Goal: Complete application form: Complete application form

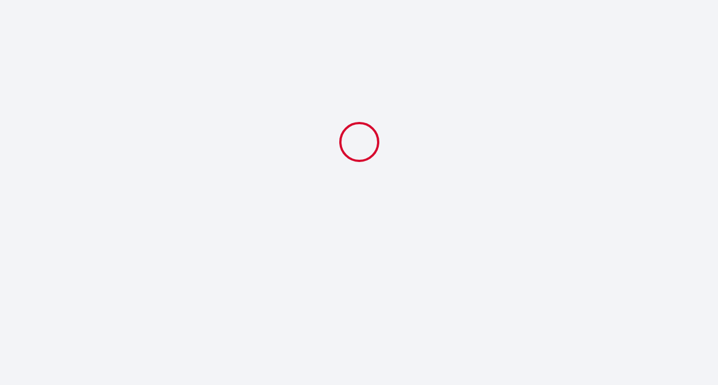
select select
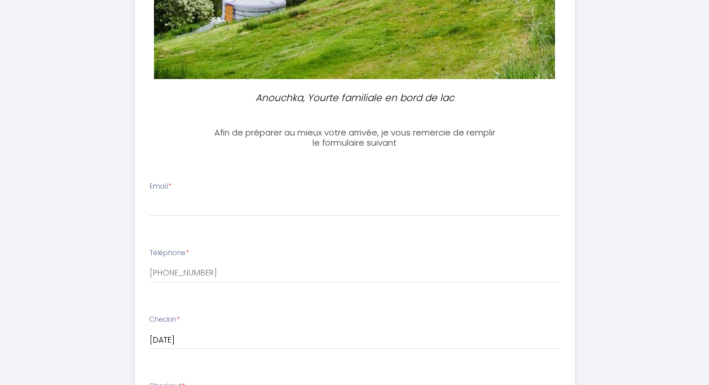
scroll to position [245, 0]
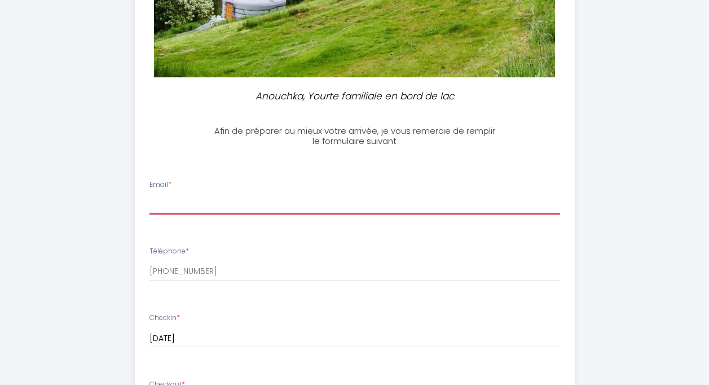
click at [366, 203] on input "Email *" at bounding box center [355, 204] width 411 height 20
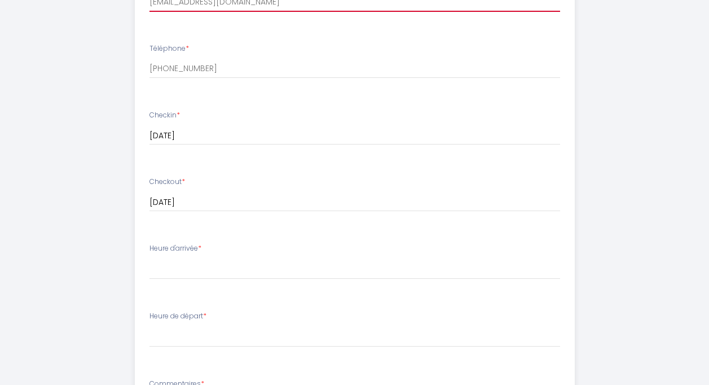
scroll to position [449, 0]
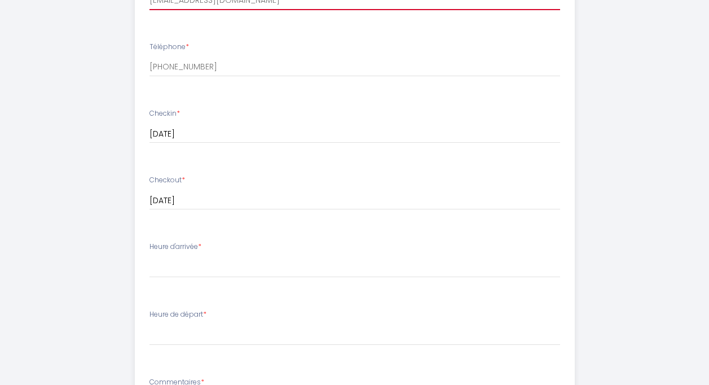
type input "[EMAIL_ADDRESS][DOMAIN_NAME]"
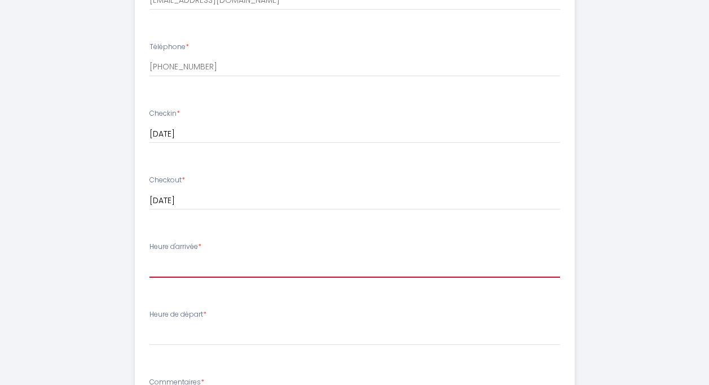
click at [199, 265] on select "16:00 16:30 17:00 17:30 18:00 18:30 19:00 19:30 20:00 20:30 21:00 21:30 22:00 2…" at bounding box center [355, 266] width 411 height 21
select select "17:30"
click at [150, 256] on select "16:00 16:30 17:00 17:30 18:00 18:30 19:00 19:30 20:00 20:30 21:00 21:30 22:00 2…" at bounding box center [355, 266] width 411 height 21
click at [209, 322] on div "Heure de départ * 00:00 00:30 01:00 01:30 02:00 02:30 03:00 03:30 04:00 04:30 0…" at bounding box center [355, 327] width 411 height 36
click at [213, 315] on div "Heure de départ * 00:00 00:30 01:00 01:30 02:00 02:30 03:00 03:30 04:00 04:30 0…" at bounding box center [355, 327] width 411 height 36
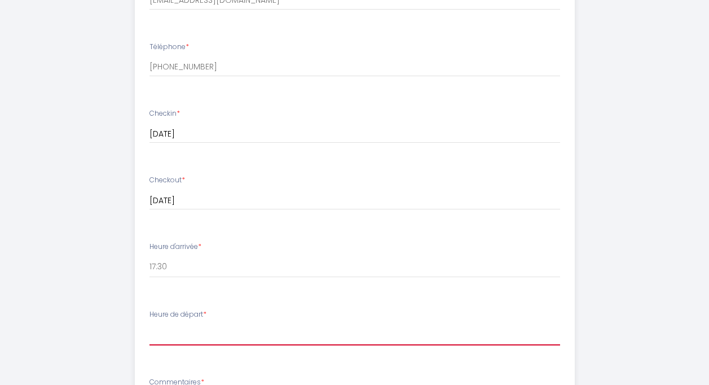
click at [202, 334] on select "00:00 00:30 01:00 01:30 02:00 02:30 03:00 03:30 04:00 04:30 05:00 05:30 06:00 0…" at bounding box center [355, 334] width 411 height 21
select select "09:00"
click at [150, 324] on select "00:00 00:30 01:00 01:30 02:00 02:30 03:00 03:30 04:00 04:30 05:00 05:30 06:00 0…" at bounding box center [355, 334] width 411 height 21
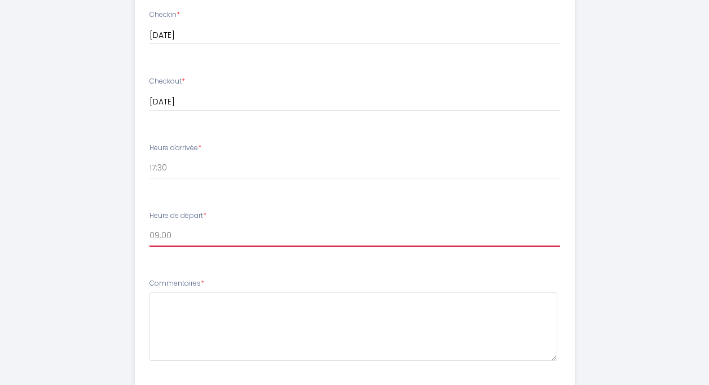
scroll to position [559, 0]
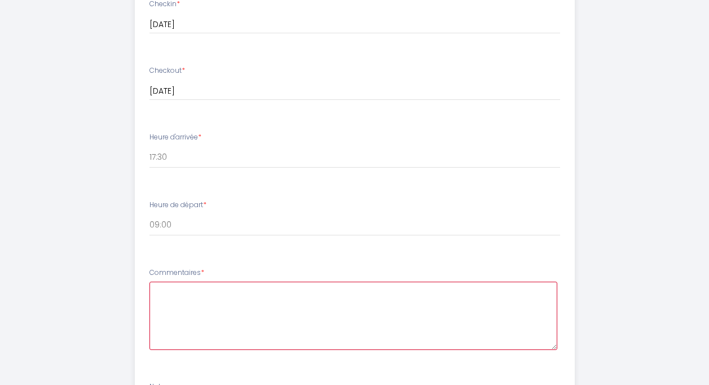
click at [348, 292] on textarea at bounding box center [354, 316] width 408 height 68
click at [218, 290] on textarea "I am a pilgrim" at bounding box center [354, 316] width 408 height 68
paste textarea "This morning I'm leaving from [GEOGRAPHIC_DATA][PERSON_NAME][PERSON_NAME]. I do…"
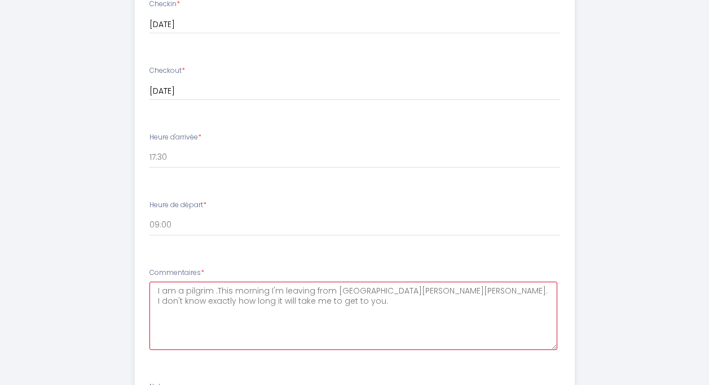
type textarea "I am a pilgrim .This morning I'm leaving from [GEOGRAPHIC_DATA][PERSON_NAME][PE…"
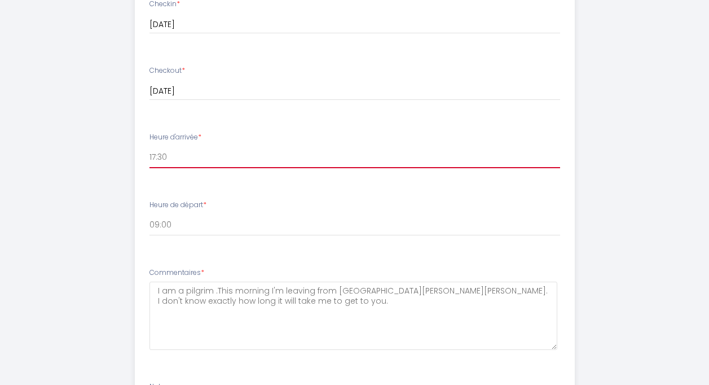
click at [156, 157] on select "16:00 16:30 17:00 17:30 18:00 18:30 19:00 19:30 20:00 20:30 21:00 21:30 22:00 2…" at bounding box center [355, 157] width 411 height 21
select select "17:00"
click at [150, 147] on select "16:00 16:30 17:00 17:30 18:00 18:30 19:00 19:30 20:00 20:30 21:00 21:30 22:00 2…" at bounding box center [355, 157] width 411 height 21
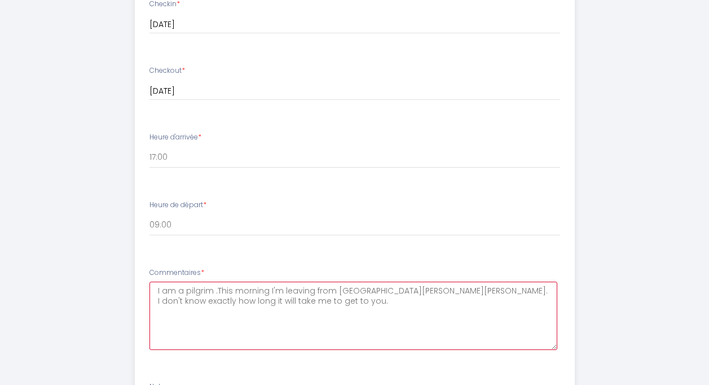
click at [331, 300] on textarea "I am a pilgrim .This morning I'm leaving from [GEOGRAPHIC_DATA][PERSON_NAME][PE…" at bounding box center [354, 316] width 408 height 68
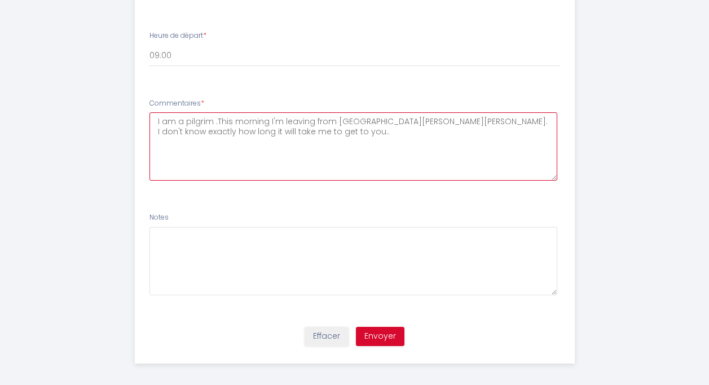
scroll to position [735, 0]
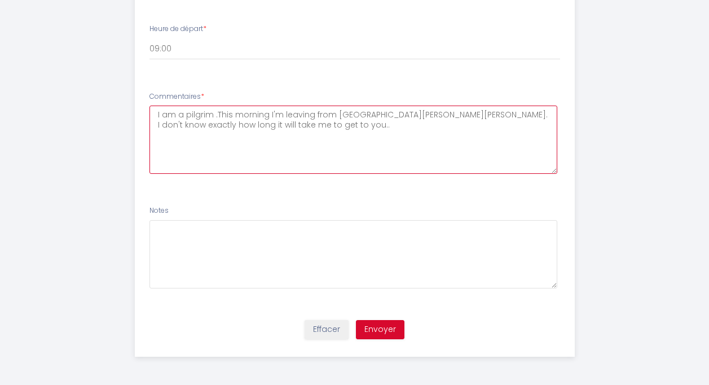
type textarea "I am a pilgrim .This morning I'm leaving from [GEOGRAPHIC_DATA][PERSON_NAME][PE…"
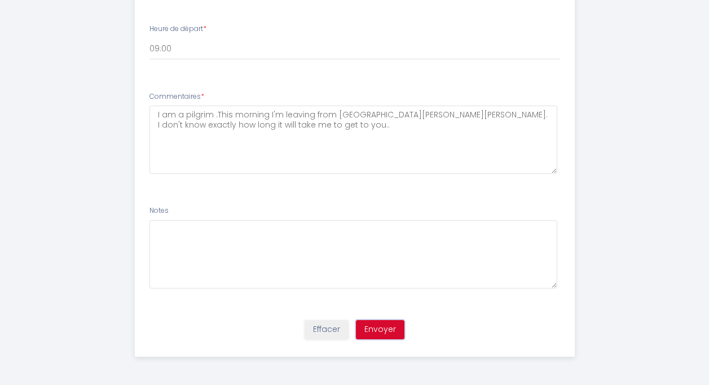
click at [383, 328] on button "Envoyer" at bounding box center [380, 329] width 49 height 19
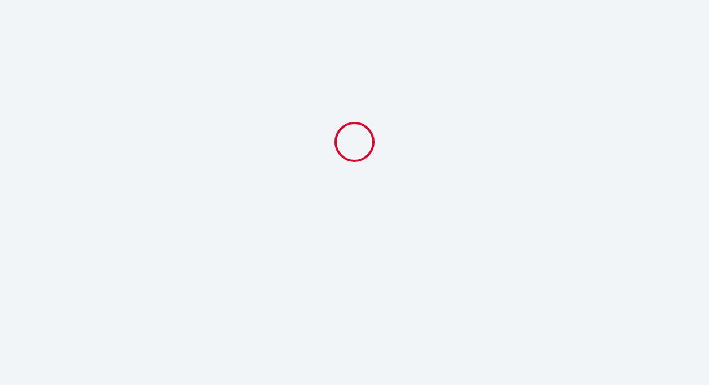
scroll to position [0, 0]
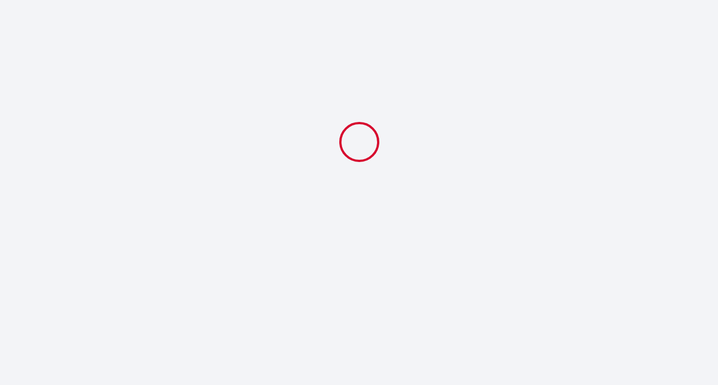
select select "17:00"
select select "09:00"
